Goal: Transaction & Acquisition: Purchase product/service

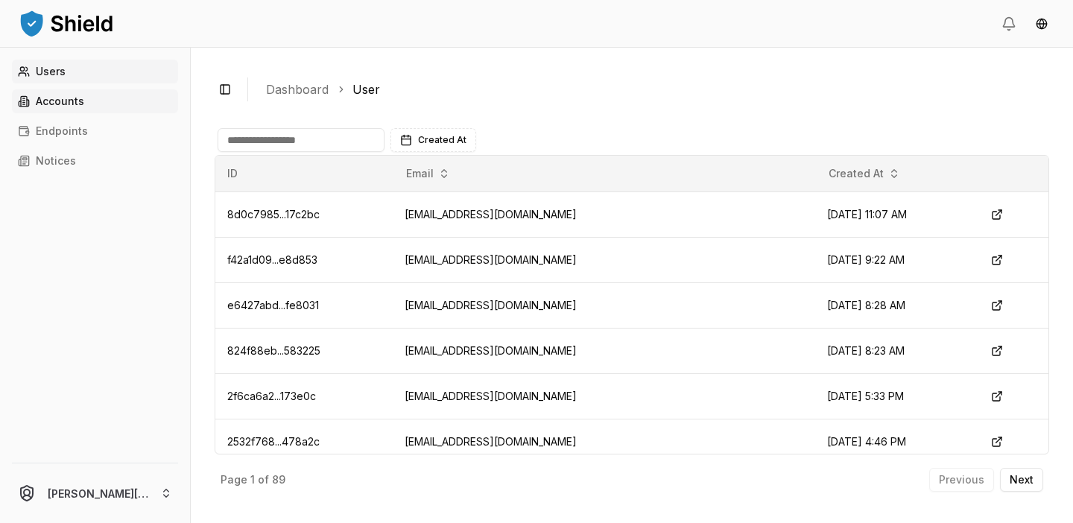
click at [99, 103] on link "Accounts" at bounding box center [95, 101] width 166 height 24
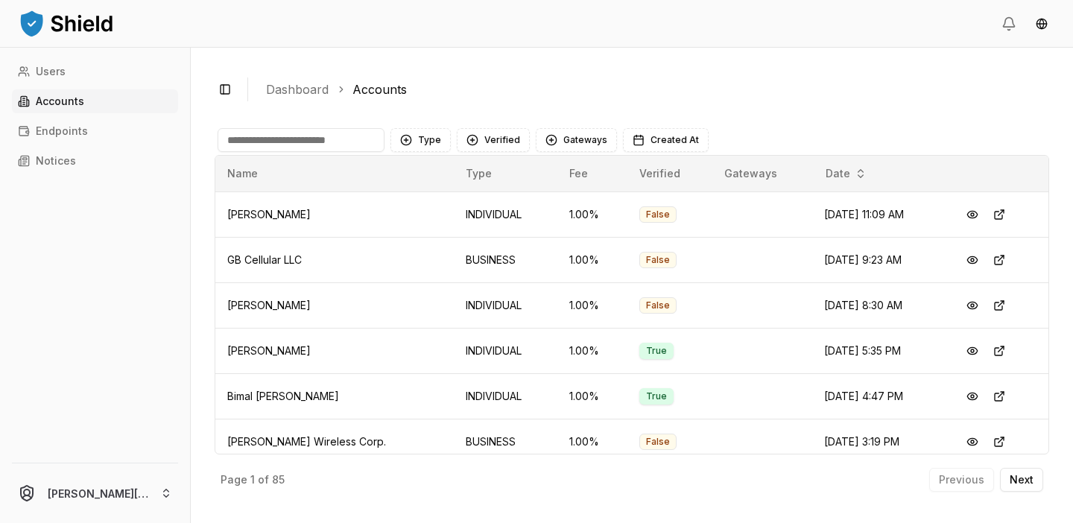
click at [309, 130] on input at bounding box center [301, 140] width 167 height 24
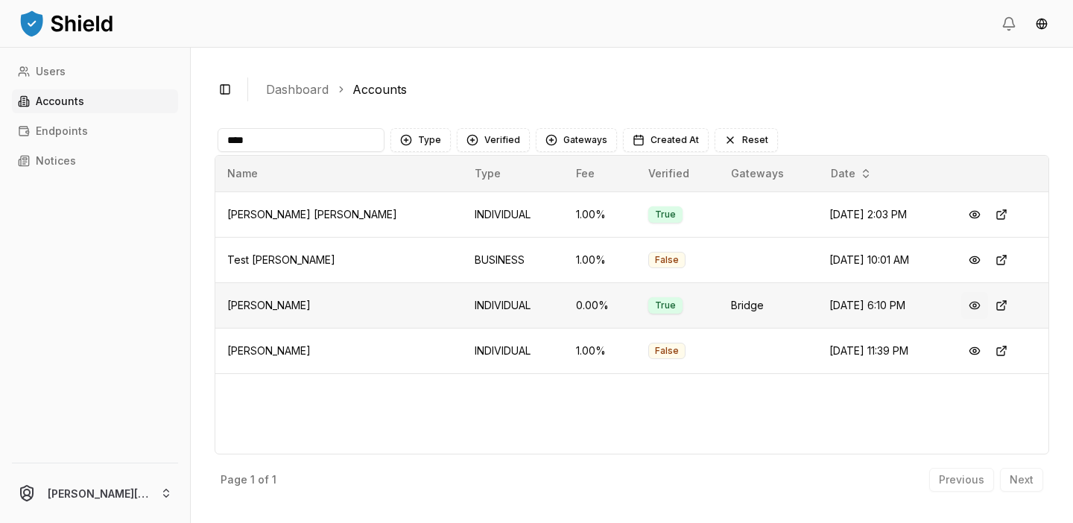
type input "****"
click at [983, 304] on button at bounding box center [975, 305] width 27 height 27
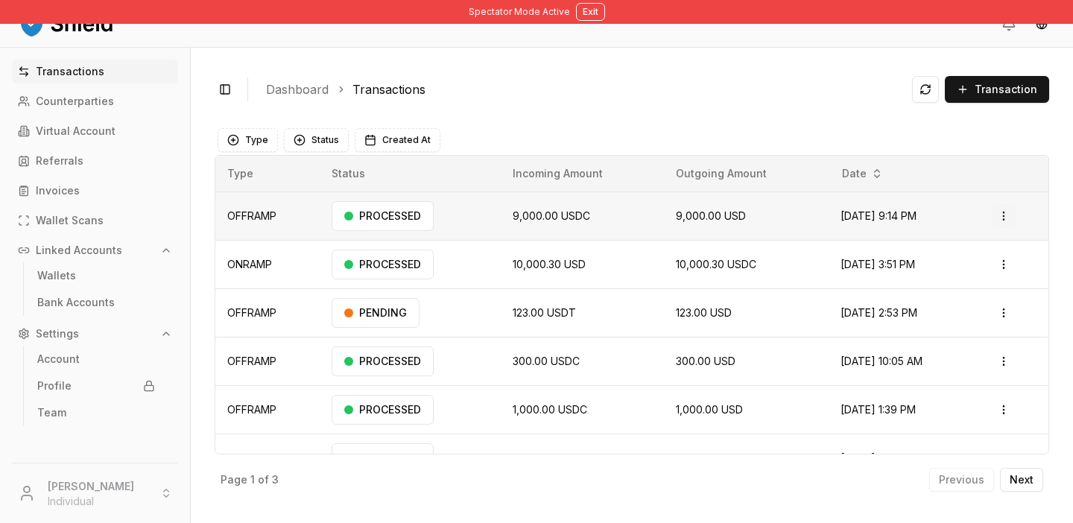
click at [1006, 213] on html "Spectator Mode Active Exit Transactions Counterparties Virtual Account Referral…" at bounding box center [536, 261] width 1073 height 523
click at [1012, 316] on html "Spectator Mode Active Exit Transactions Counterparties Virtual Account Referral…" at bounding box center [536, 261] width 1073 height 523
click at [587, 325] on html "Spectator Mode Active Exit Transactions Counterparties Virtual Account Referral…" at bounding box center [536, 261] width 1073 height 523
click at [1018, 89] on span "Transaction" at bounding box center [1006, 89] width 63 height 15
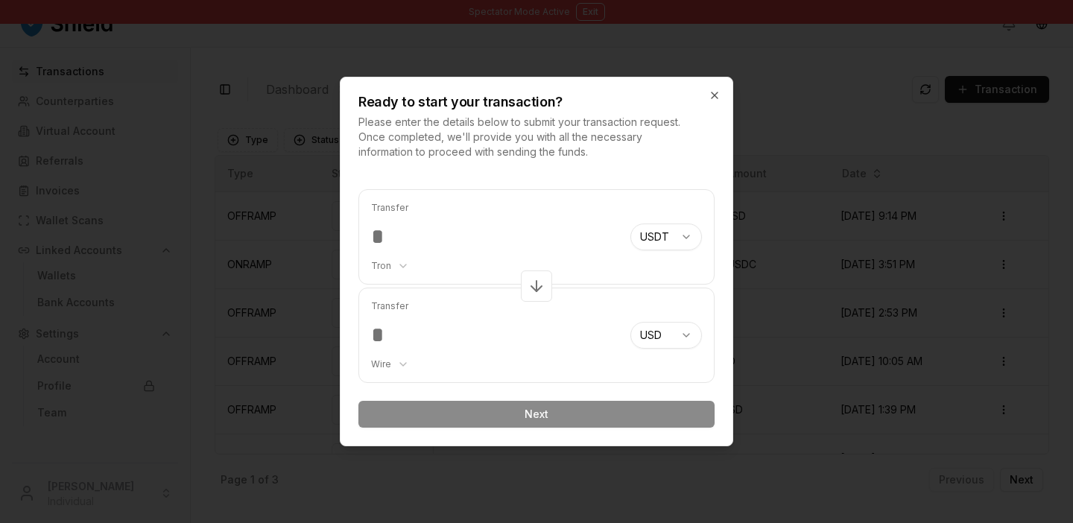
click at [454, 231] on input "number" at bounding box center [494, 237] width 247 height 27
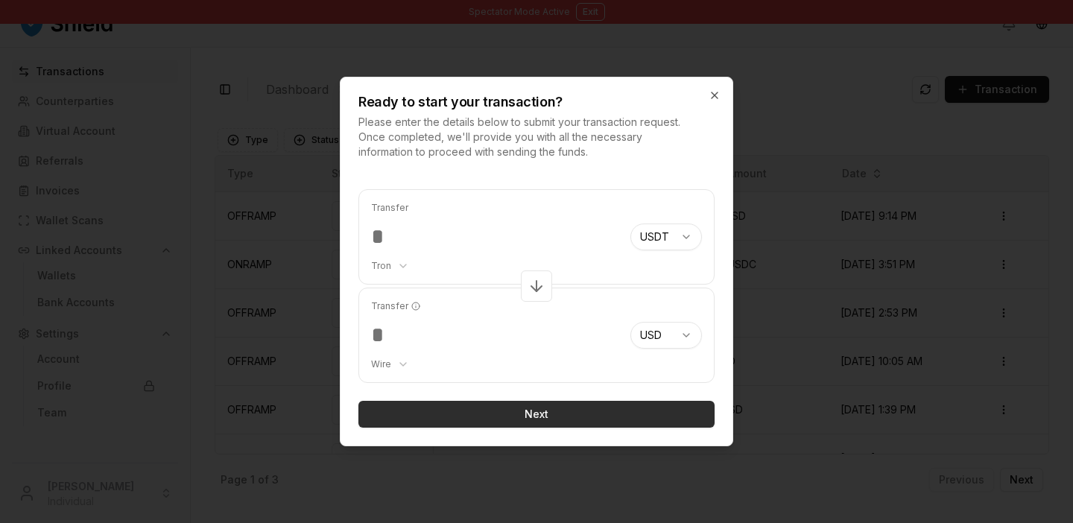
type input "***"
click at [517, 417] on button "Next" at bounding box center [537, 414] width 356 height 27
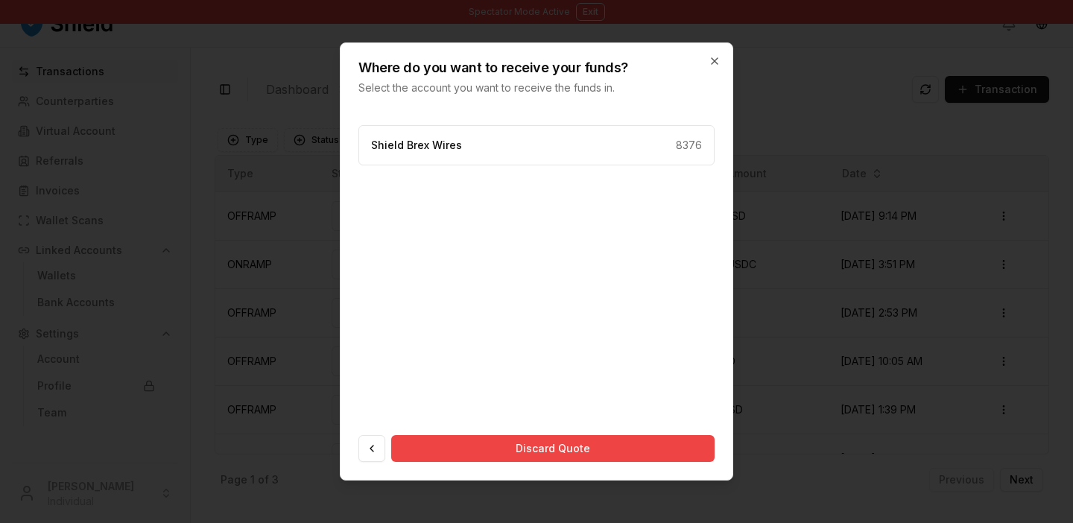
click at [508, 262] on div "Shield Brex Wires 8376 Discard Quote" at bounding box center [537, 293] width 356 height 337
click at [547, 156] on div "Shield Brex Wires 8376" at bounding box center [537, 145] width 356 height 40
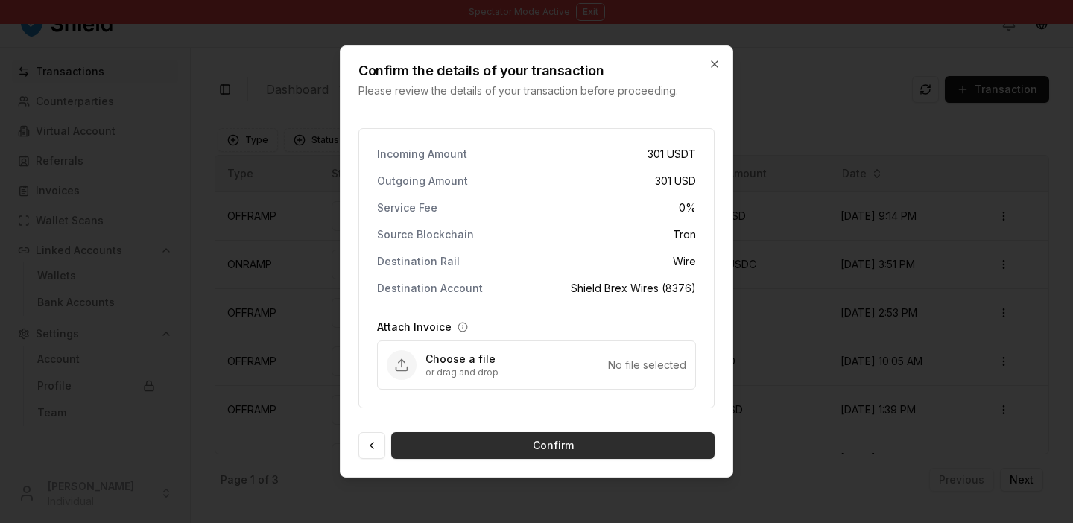
click at [544, 436] on button "Confirm" at bounding box center [553, 445] width 324 height 27
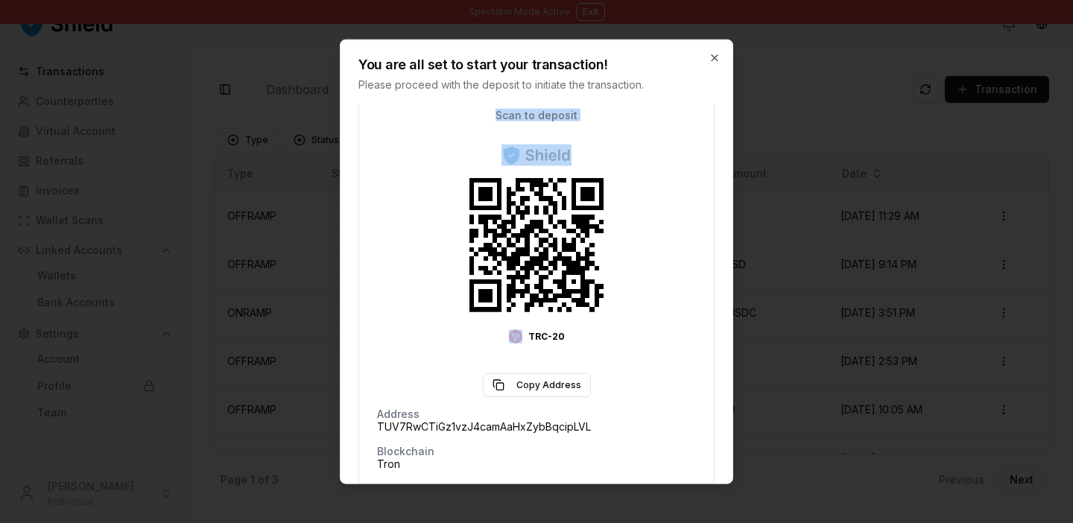
scroll to position [152, 0]
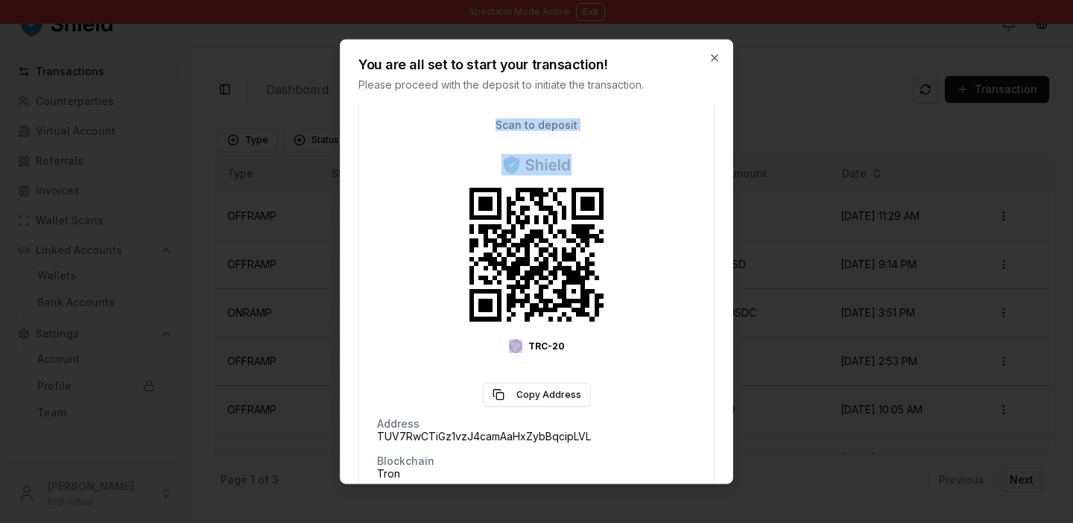
drag, startPoint x: 589, startPoint y: 109, endPoint x: 385, endPoint y: 315, distance: 289.4
click at [385, 315] on div "Scan to deposit TRC-20 Copy Address" at bounding box center [536, 263] width 319 height 287
click at [620, 306] on div "TRC-20" at bounding box center [537, 256] width 194 height 241
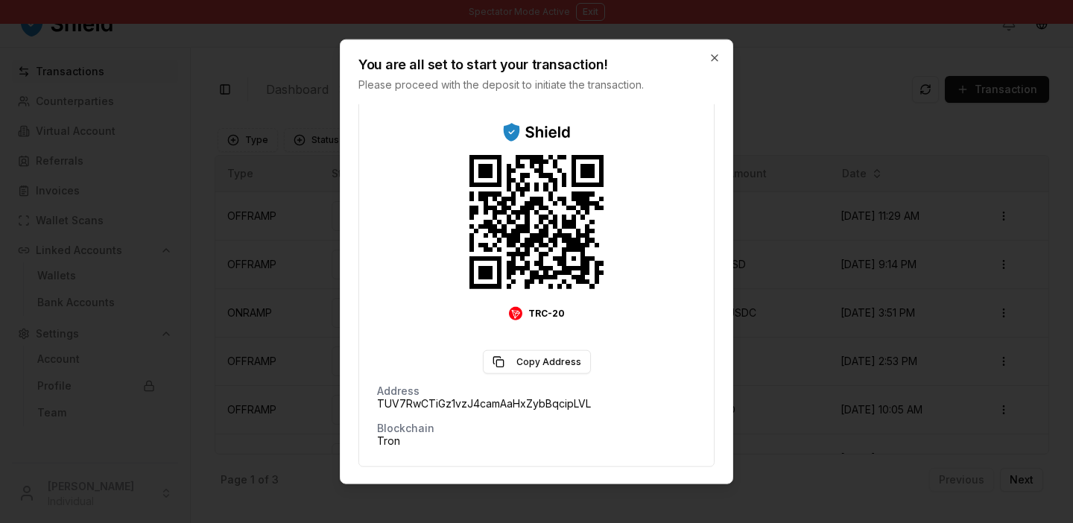
scroll to position [186, 0]
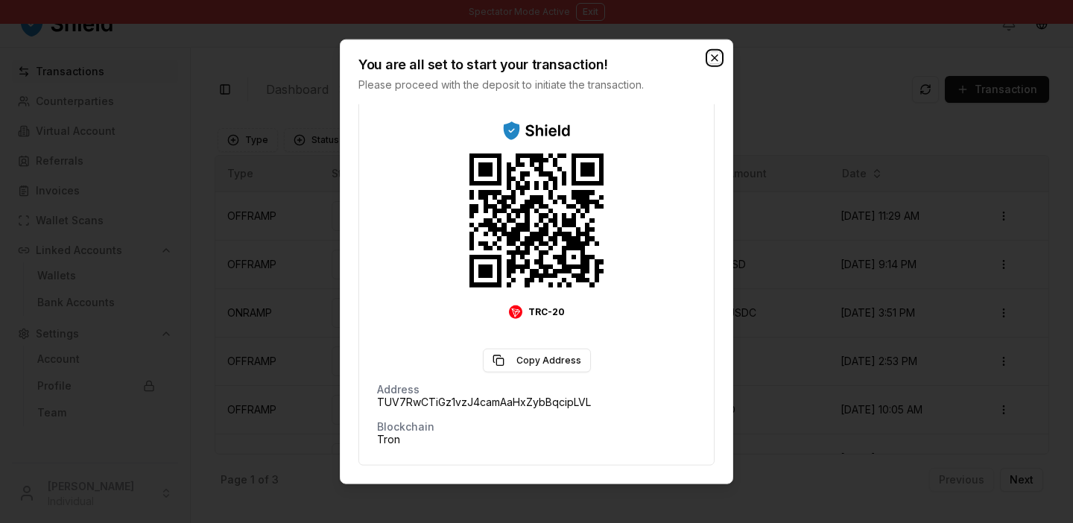
click at [714, 58] on icon "button" at bounding box center [715, 58] width 12 height 12
